Goal: Navigation & Orientation: Go to known website

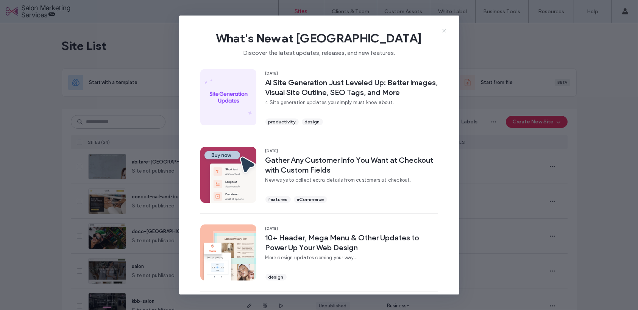
click at [444, 31] on use at bounding box center [443, 30] width 3 height 3
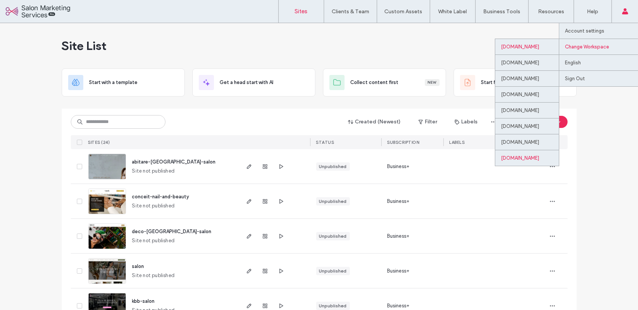
click at [501, 156] on div "[DOMAIN_NAME]" at bounding box center [527, 158] width 64 height 16
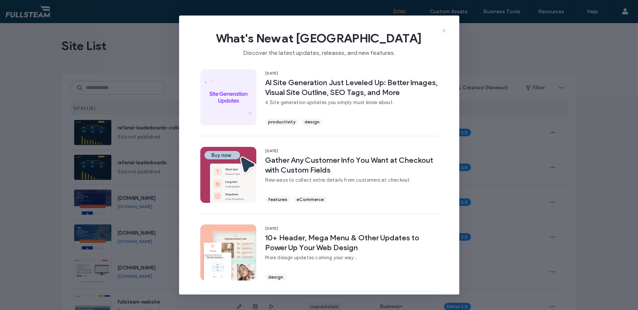
click at [442, 30] on icon at bounding box center [444, 31] width 6 height 6
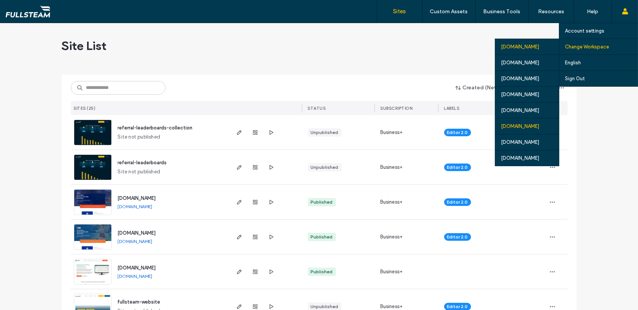
click at [499, 125] on div "[DOMAIN_NAME]" at bounding box center [527, 126] width 64 height 16
